Goal: Book appointment/travel/reservation

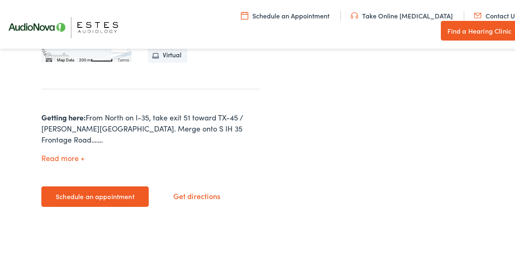
scroll to position [326, 0]
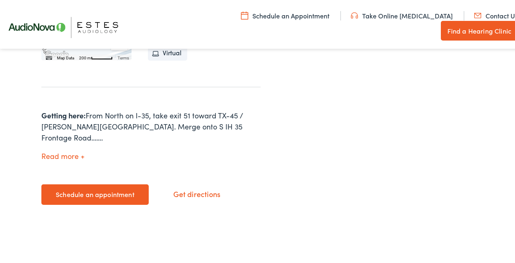
click at [119, 188] on link "Schedule an appointment" at bounding box center [94, 193] width 107 height 20
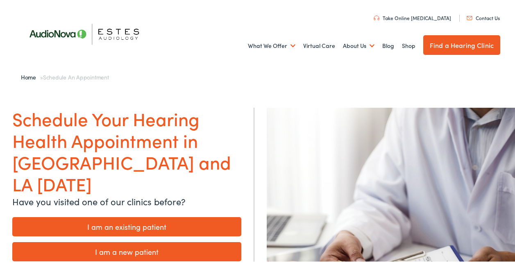
click at [160, 215] on link "I am an existing patient" at bounding box center [126, 224] width 229 height 19
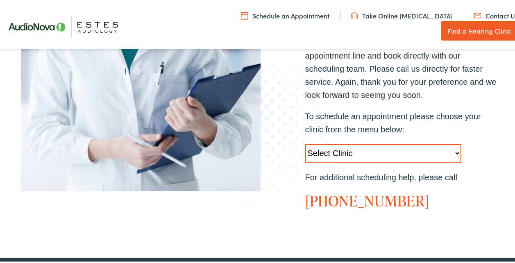
scroll to position [252, 0]
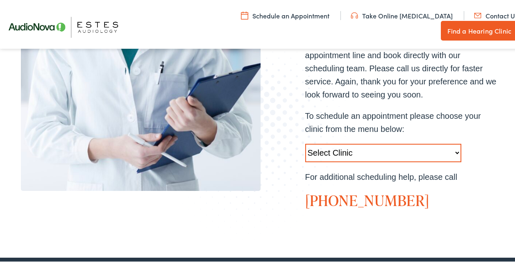
click at [393, 142] on select "Select Clinic [GEOGRAPHIC_DATA]-[GEOGRAPHIC_DATA]-[GEOGRAPHIC_DATA] [STREET_ADD…" at bounding box center [383, 151] width 156 height 18
select select "[URL][DOMAIN_NAME]"
click at [305, 142] on select "Select Clinic Austin-TX-AudioNova 1206 W. 38th Street Boerne-TX-AudioNova 1112 …" at bounding box center [383, 151] width 156 height 18
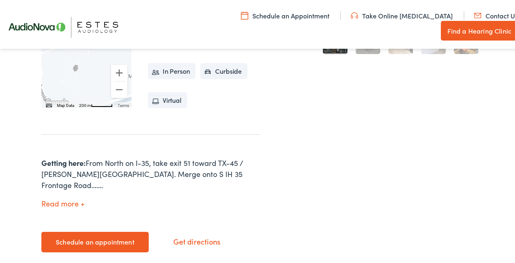
scroll to position [279, 0]
click at [125, 230] on link "Schedule an appointment" at bounding box center [94, 240] width 107 height 20
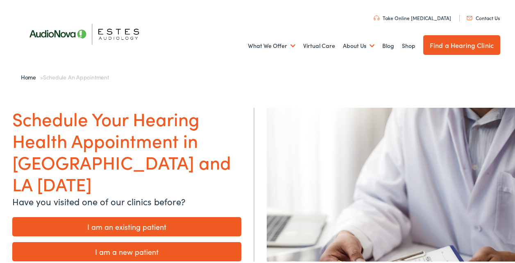
click at [211, 215] on link "I am an existing patient" at bounding box center [126, 224] width 229 height 19
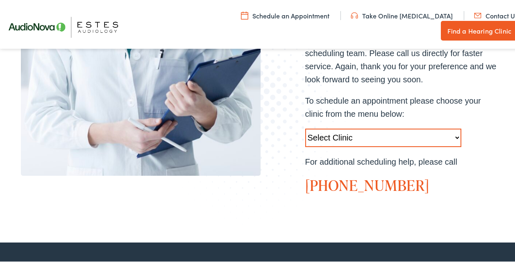
scroll to position [268, 0]
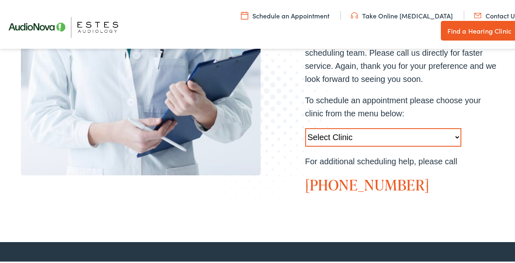
click at [354, 127] on select "Select Clinic Austin-TX-AudioNova 1206 W. 38th Street Boerne-TX-AudioNova 1112 …" at bounding box center [383, 136] width 156 height 18
select select "https://hearlifeagain.alpacaaudiology.com/locations/round-rock/"
click at [305, 127] on select "Select Clinic Austin-TX-AudioNova 1206 W. 38th Street Boerne-TX-AudioNova 1112 …" at bounding box center [383, 136] width 156 height 18
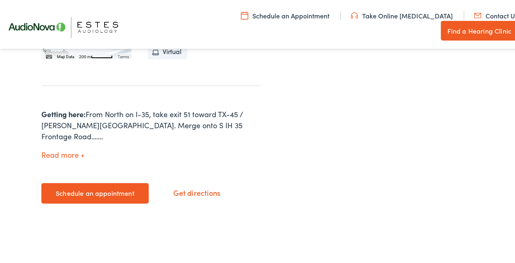
scroll to position [329, 0]
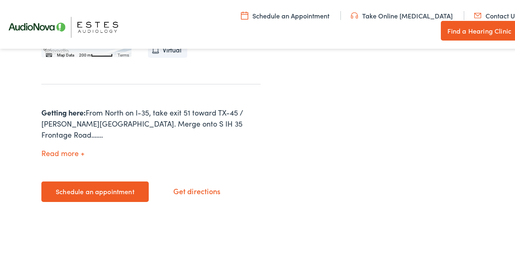
click at [121, 180] on link "Schedule an appointment" at bounding box center [94, 190] width 107 height 20
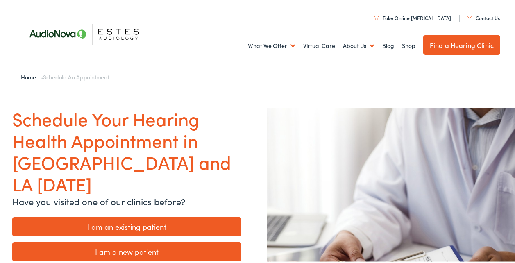
click at [238, 193] on p "Have you visited one of our clinics before?" at bounding box center [126, 200] width 229 height 14
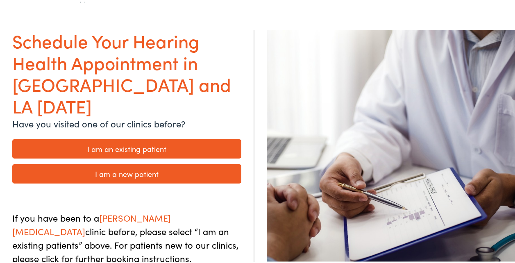
scroll to position [77, 0]
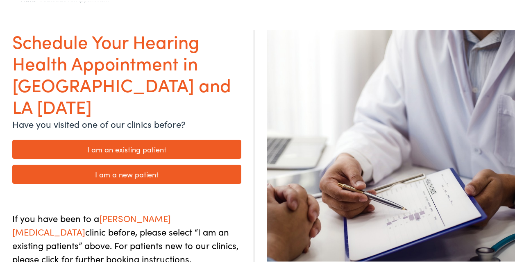
click at [145, 138] on link "I am an existing patient" at bounding box center [126, 147] width 229 height 19
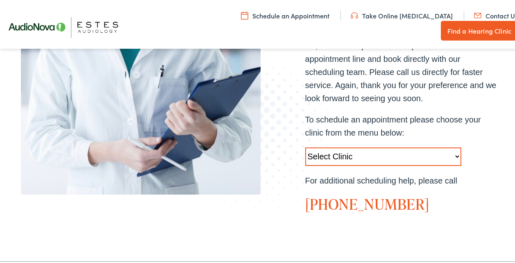
scroll to position [249, 0]
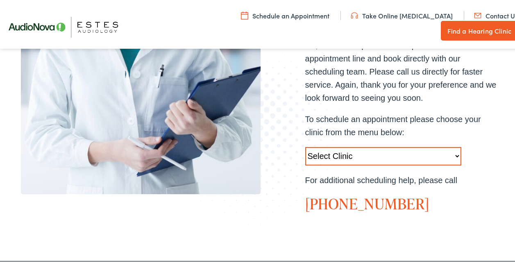
click at [349, 145] on select "Select Clinic [GEOGRAPHIC_DATA]-[GEOGRAPHIC_DATA]-[GEOGRAPHIC_DATA] [STREET_ADD…" at bounding box center [383, 154] width 156 height 18
select select "[URL][DOMAIN_NAME]"
click at [305, 145] on select "Select Clinic [GEOGRAPHIC_DATA]-[GEOGRAPHIC_DATA]-[GEOGRAPHIC_DATA] [STREET_ADD…" at bounding box center [383, 154] width 156 height 18
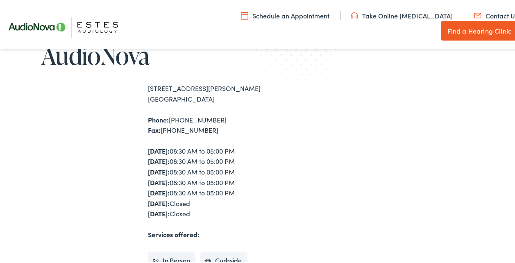
scroll to position [90, 0]
